Goal: Transaction & Acquisition: Purchase product/service

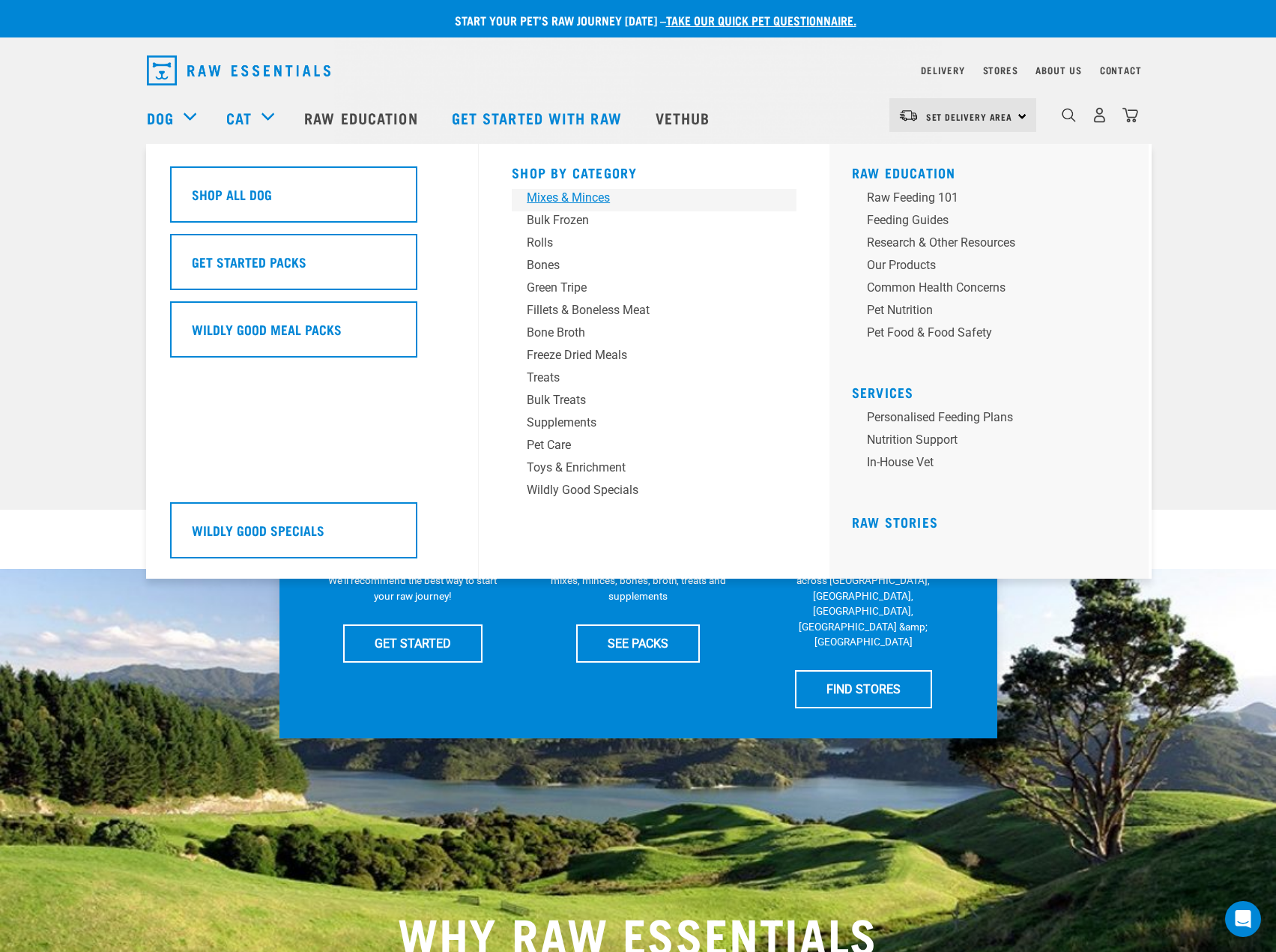
click at [568, 200] on div "Mixes & Minces" at bounding box center [643, 197] width 234 height 18
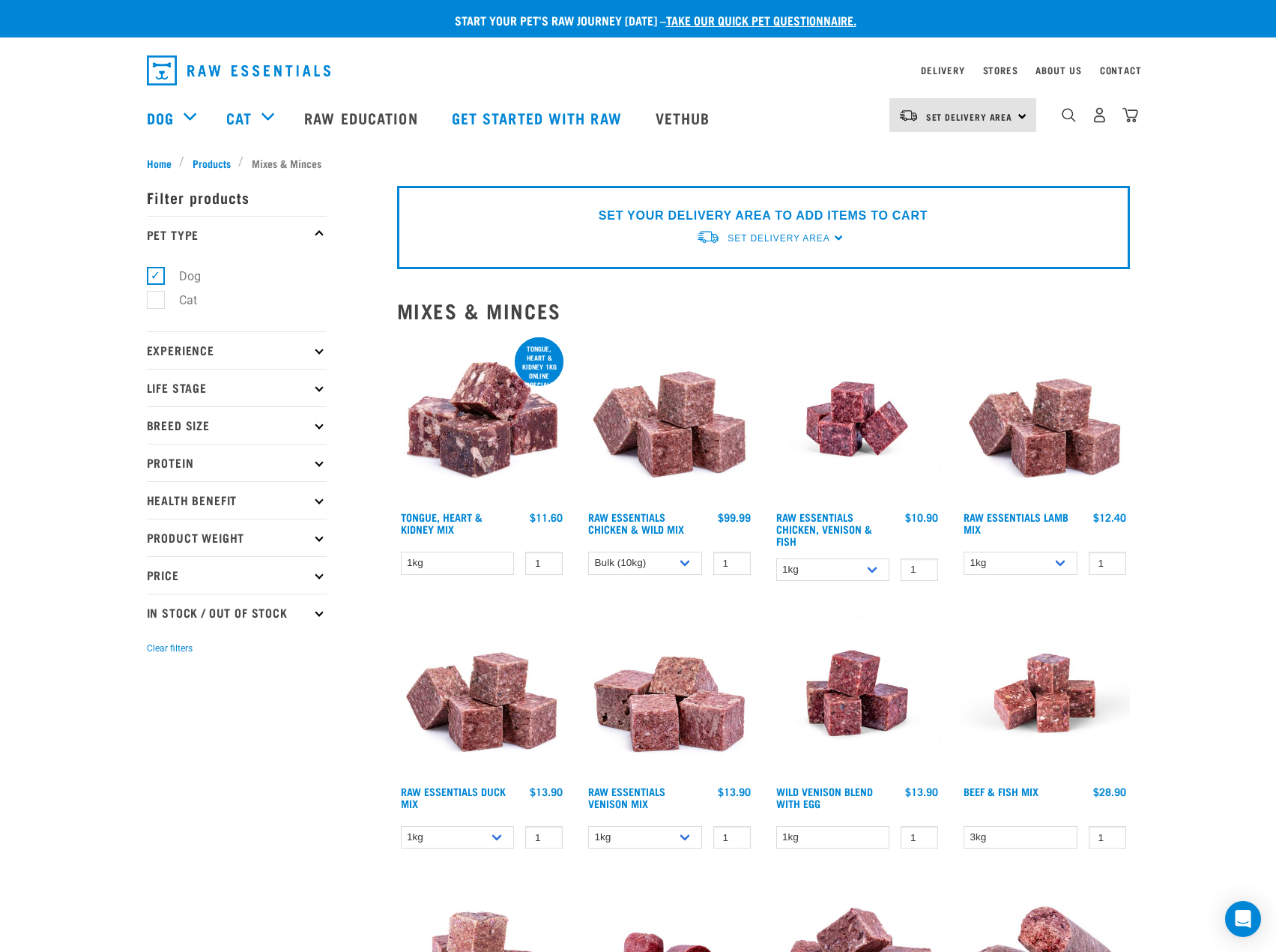
click at [317, 462] on icon at bounding box center [319, 462] width 9 height 9
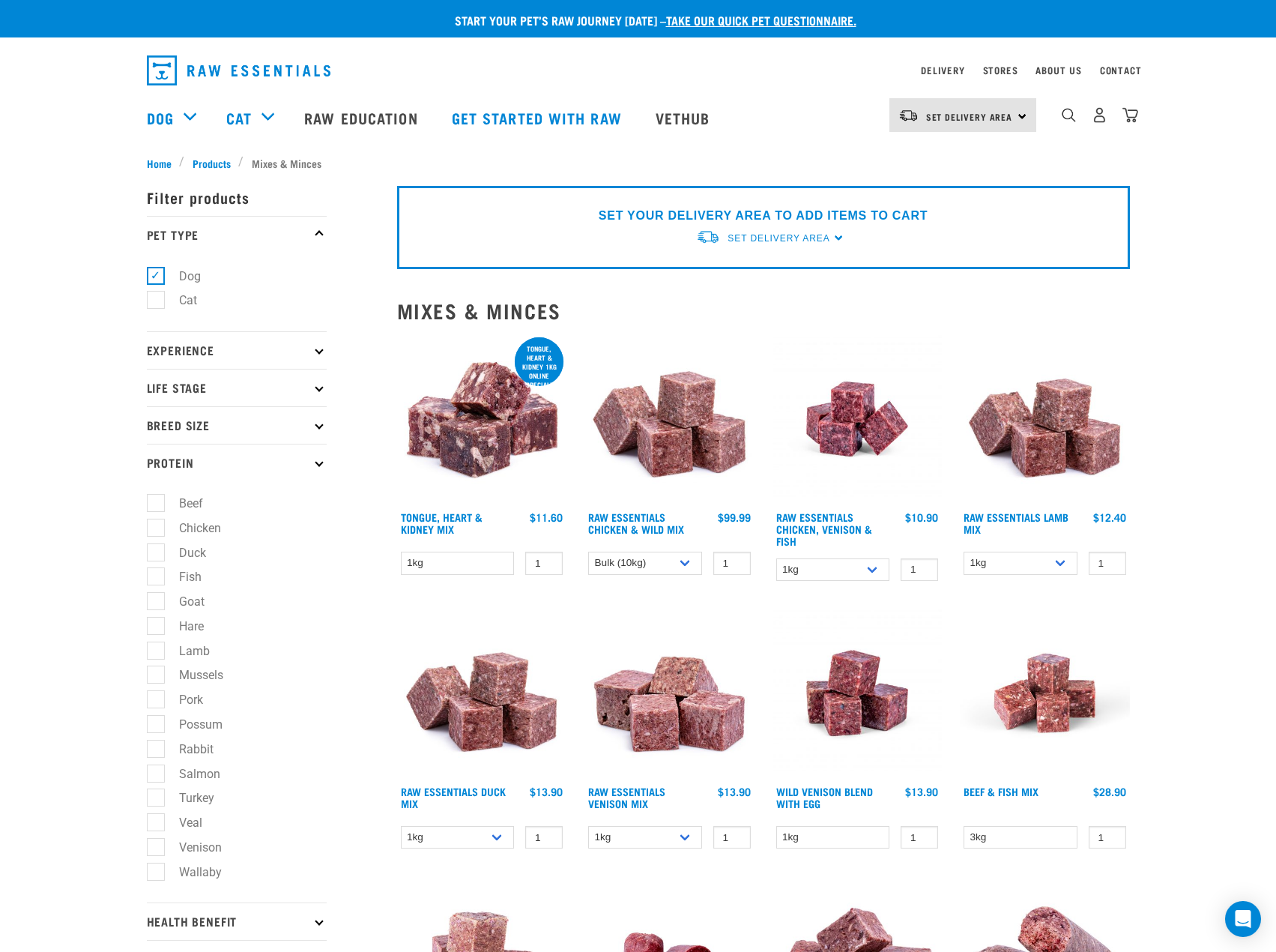
drag, startPoint x: 157, startPoint y: 601, endPoint x: 170, endPoint y: 596, distance: 13.9
click at [165, 597] on label "Goat" at bounding box center [182, 601] width 55 height 19
click at [157, 597] on input "Goat" at bounding box center [152, 599] width 10 height 10
checkbox input "true"
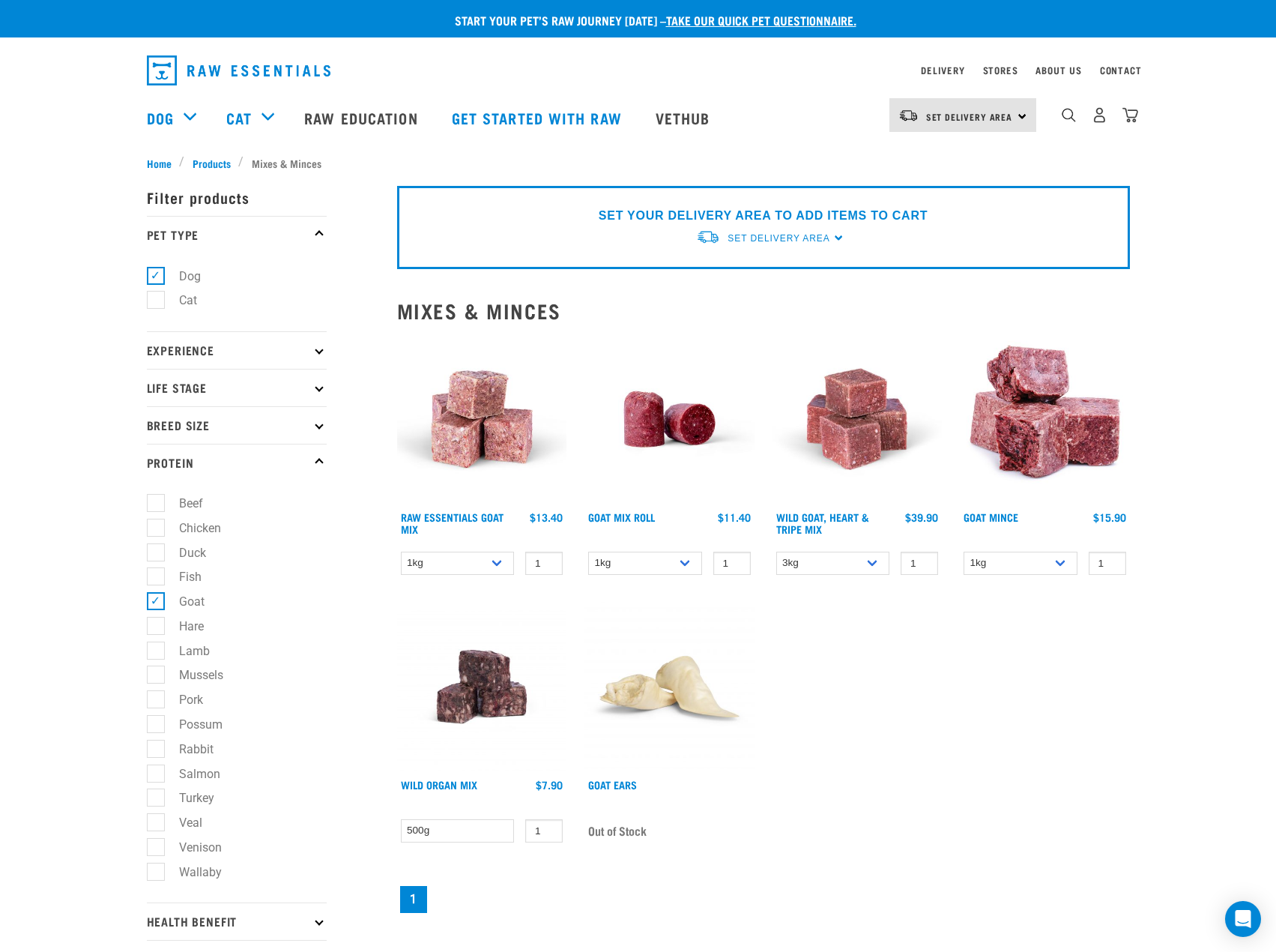
click at [158, 646] on label "Lamb" at bounding box center [185, 651] width 61 height 19
click at [157, 646] on input "Lamb" at bounding box center [152, 647] width 10 height 10
checkbox input "true"
click at [155, 495] on label "Beef" at bounding box center [182, 503] width 54 height 19
click at [147, 496] on input "Beef" at bounding box center [152, 501] width 10 height 10
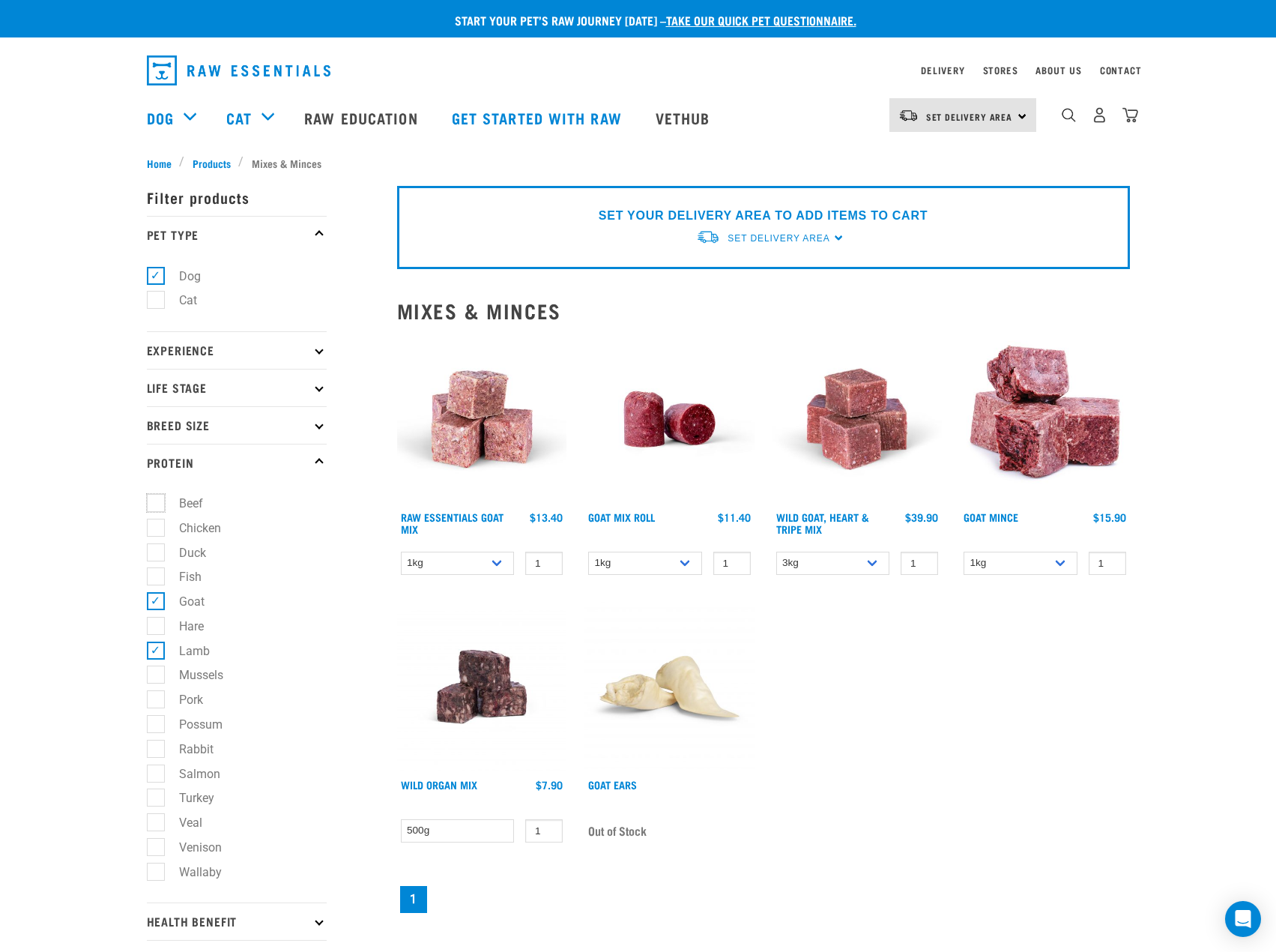
checkbox input "true"
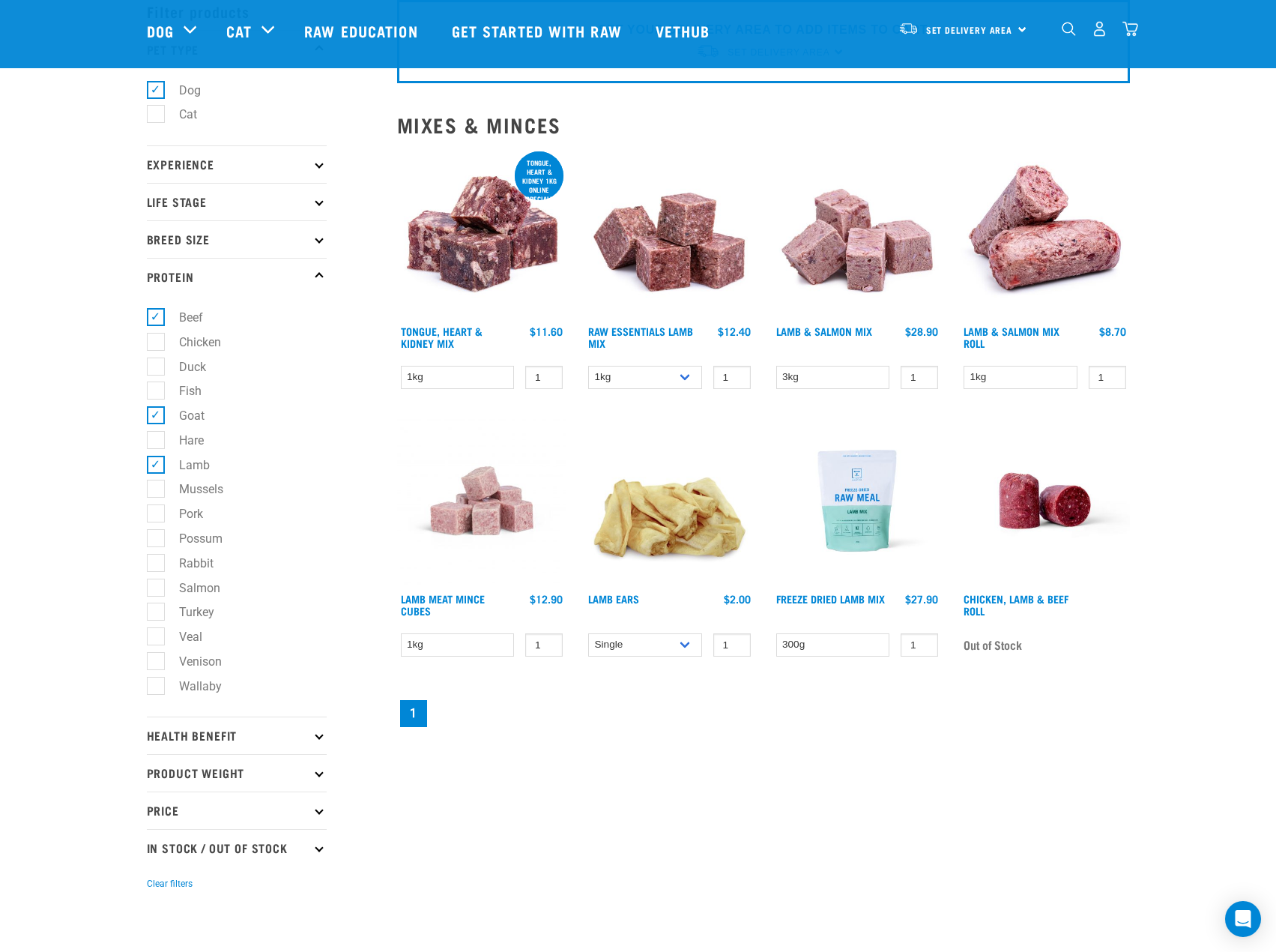
scroll to position [75, 0]
drag, startPoint x: 158, startPoint y: 468, endPoint x: 163, endPoint y: 442, distance: 26.5
click at [158, 466] on label "Lamb" at bounding box center [185, 466] width 61 height 19
click at [157, 466] on input "Lamb" at bounding box center [152, 463] width 10 height 10
checkbox input "false"
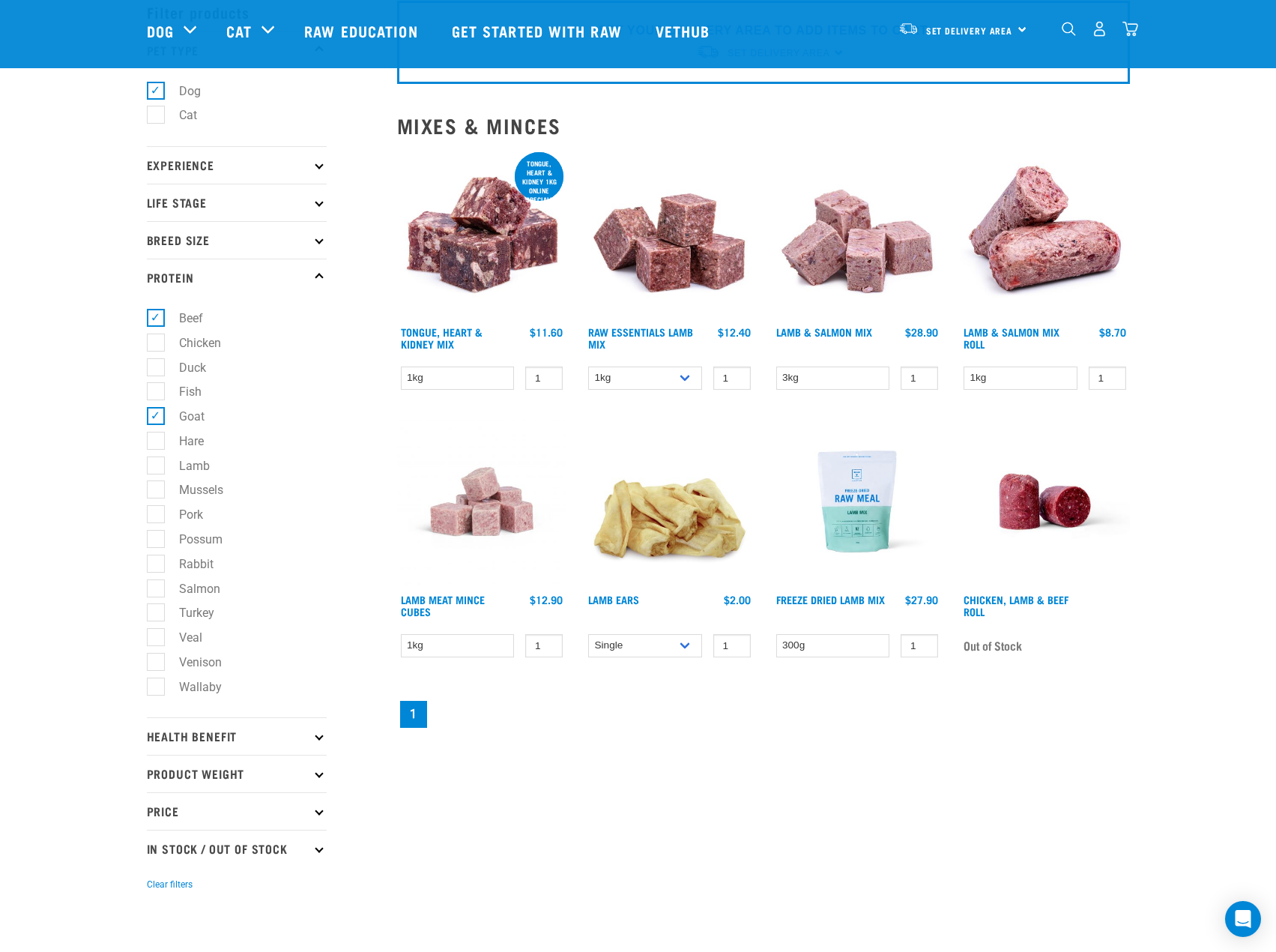
click at [155, 315] on label "Beef" at bounding box center [182, 318] width 54 height 19
click at [155, 315] on input "Beef" at bounding box center [152, 316] width 10 height 10
checkbox input "false"
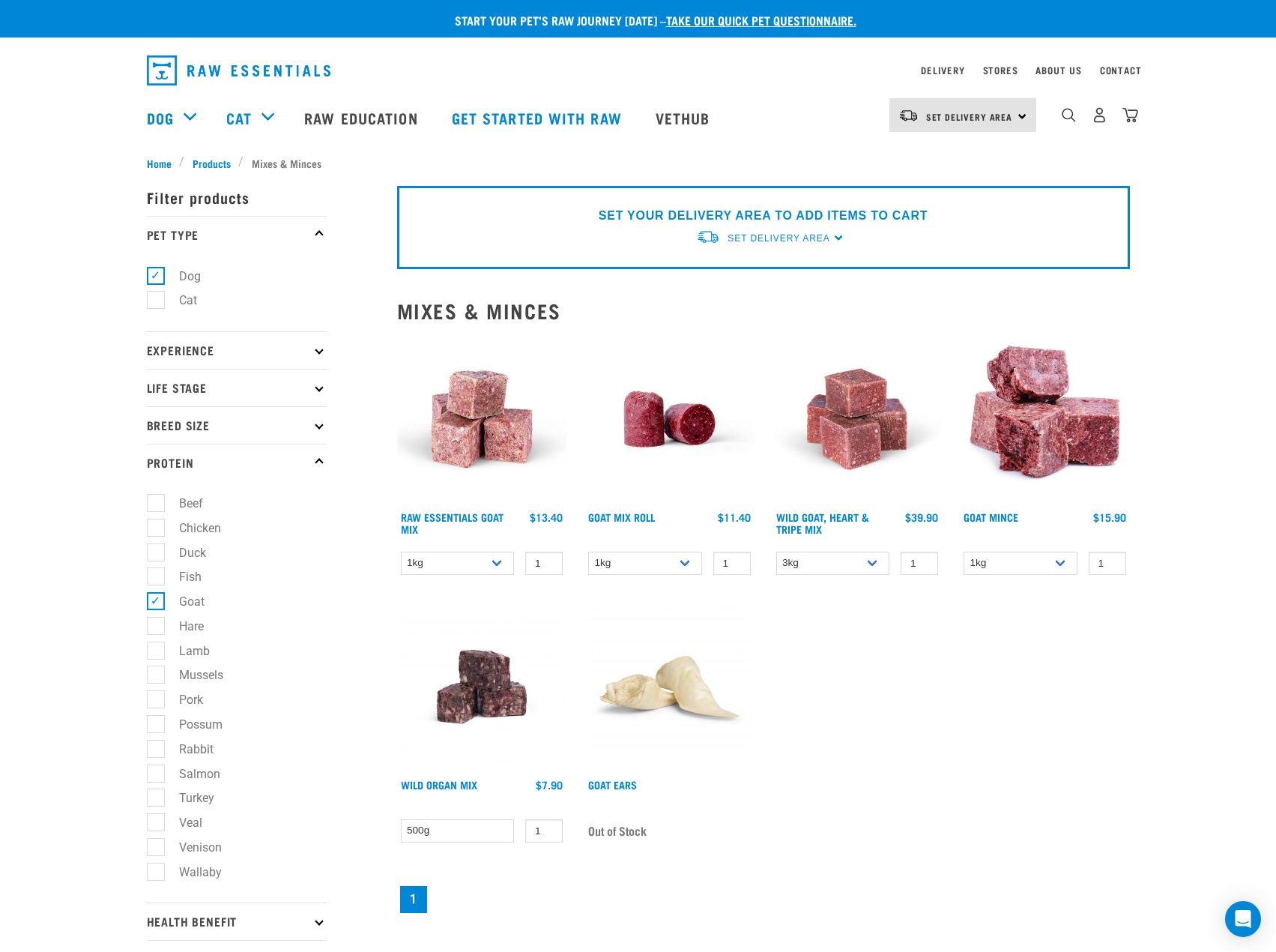
click at [155, 605] on label "Goat" at bounding box center [182, 601] width 55 height 19
click at [148, 604] on input "Goat" at bounding box center [152, 599] width 10 height 10
checkbox input "false"
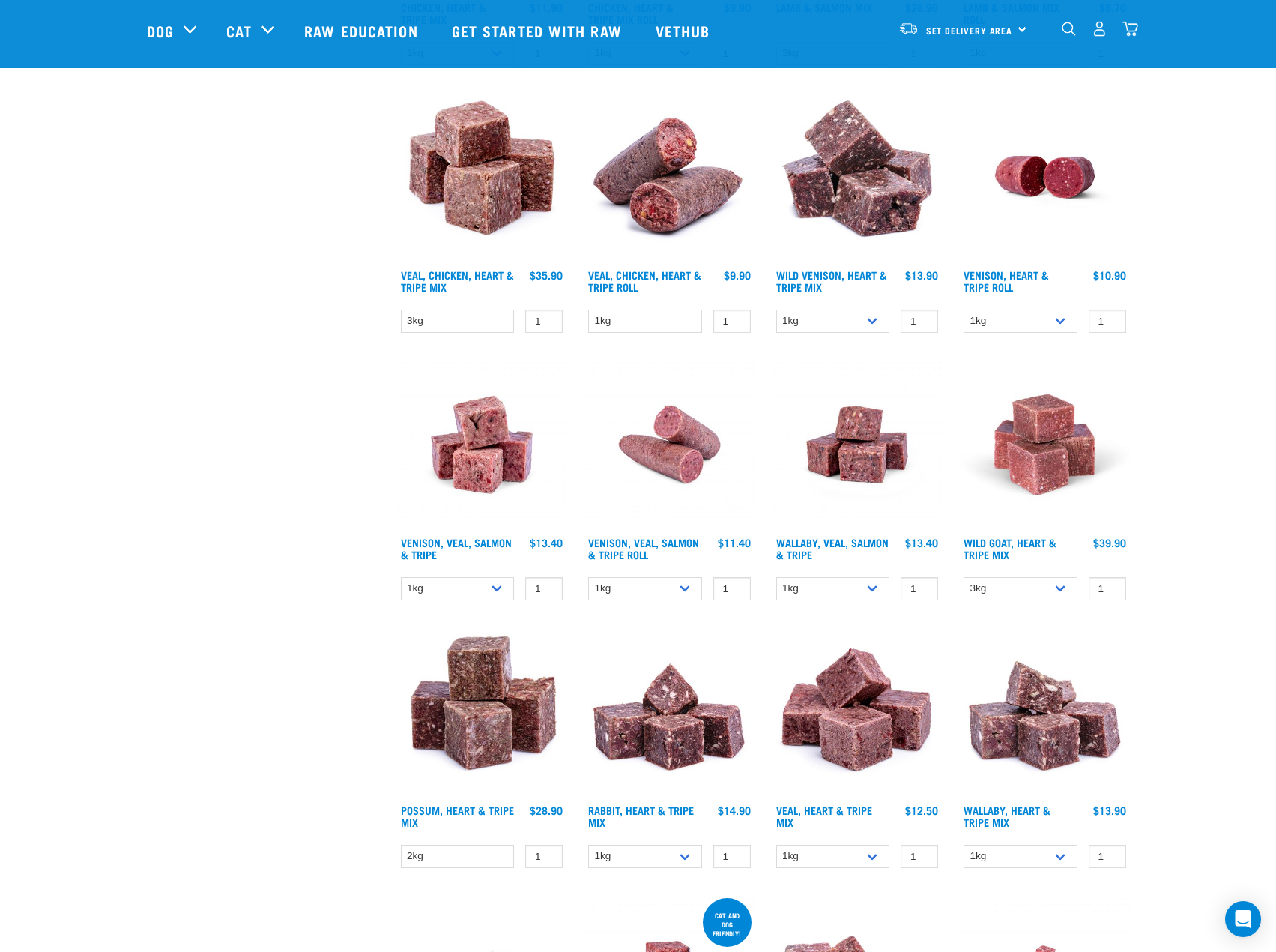
scroll to position [1424, 0]
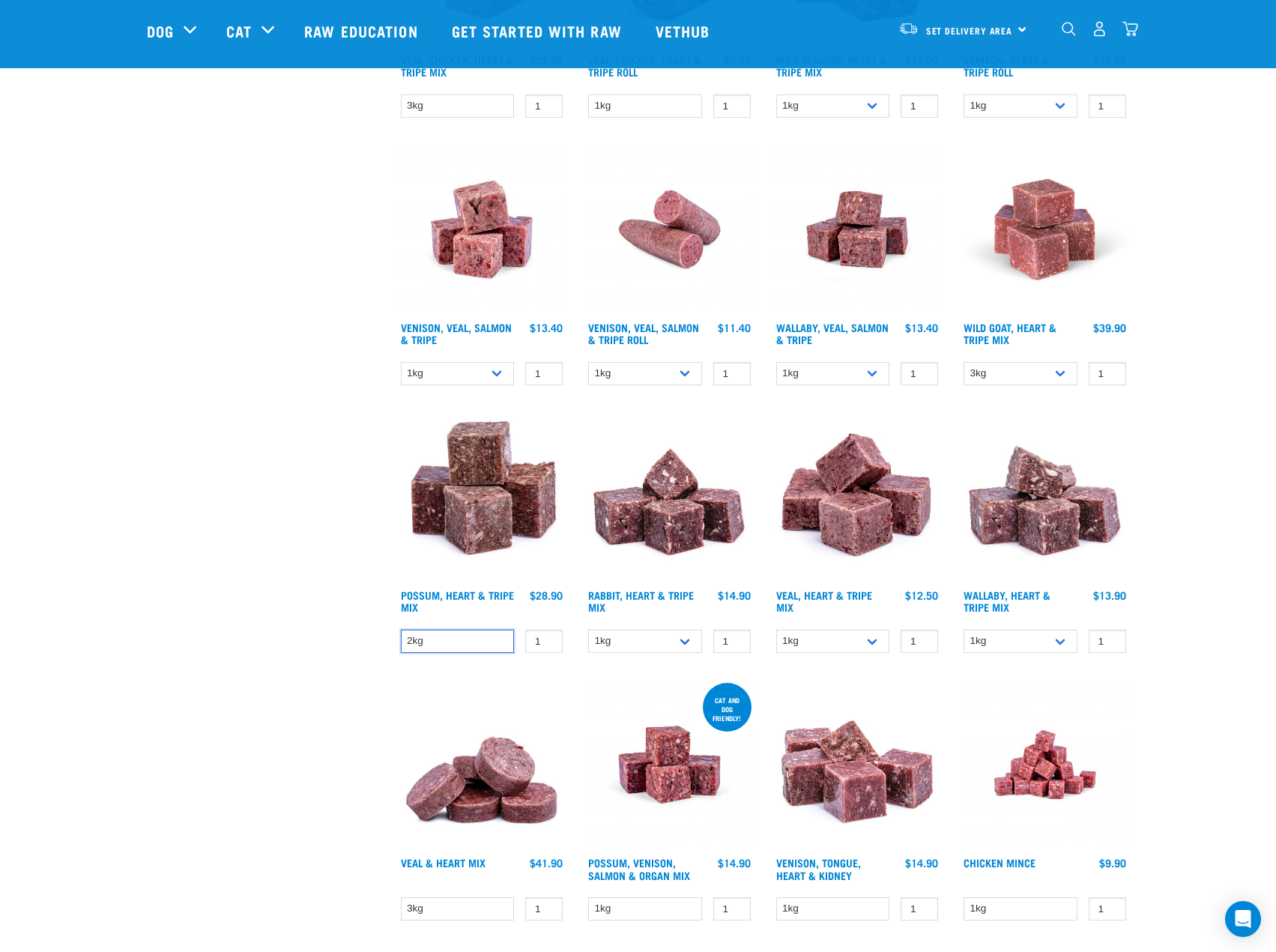
click at [464, 636] on select "2kg" at bounding box center [458, 641] width 114 height 23
drag, startPoint x: 347, startPoint y: 559, endPoint x: 349, endPoint y: 543, distance: 16.1
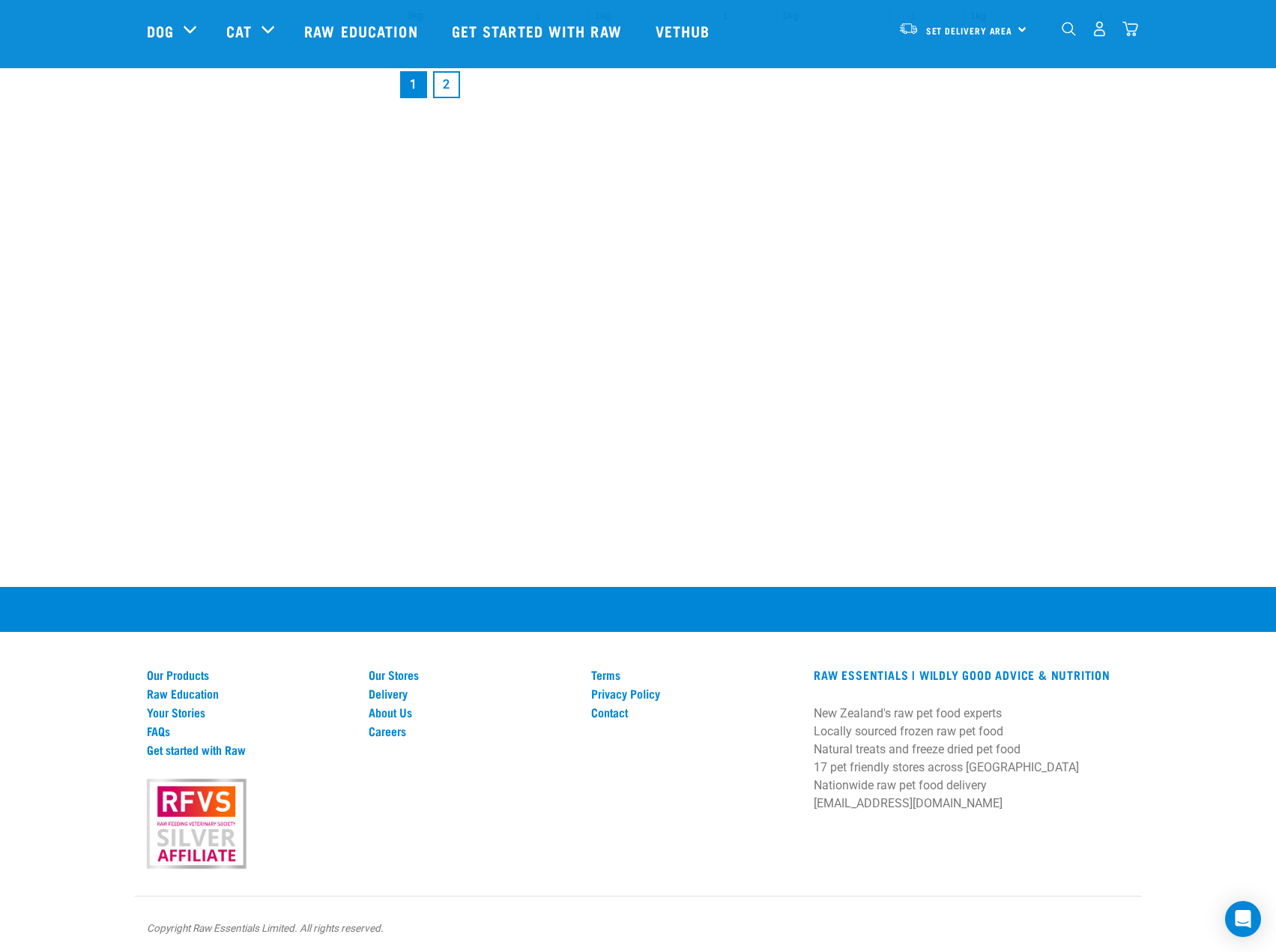
scroll to position [2320, 0]
